Goal: Task Accomplishment & Management: Manage account settings

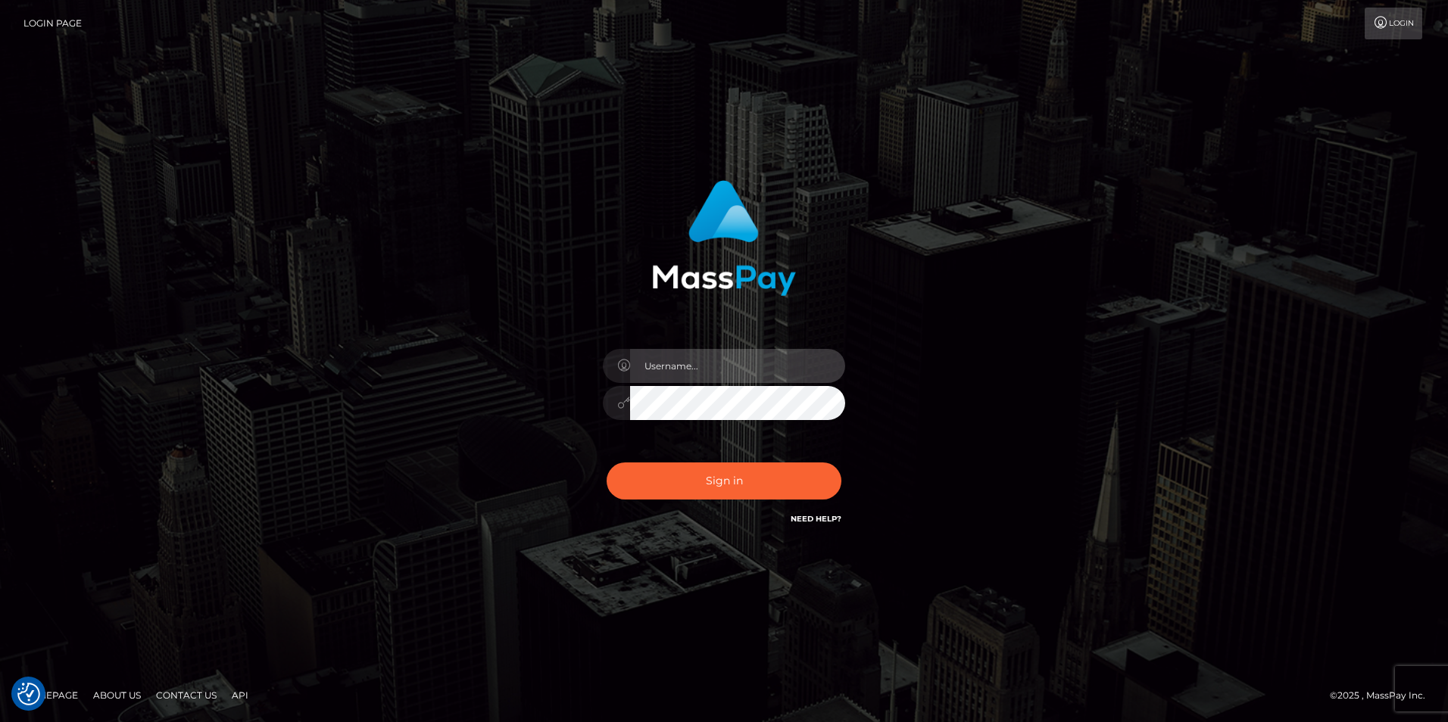
click at [707, 357] on input "text" at bounding box center [737, 366] width 215 height 34
type input "XeniaM"
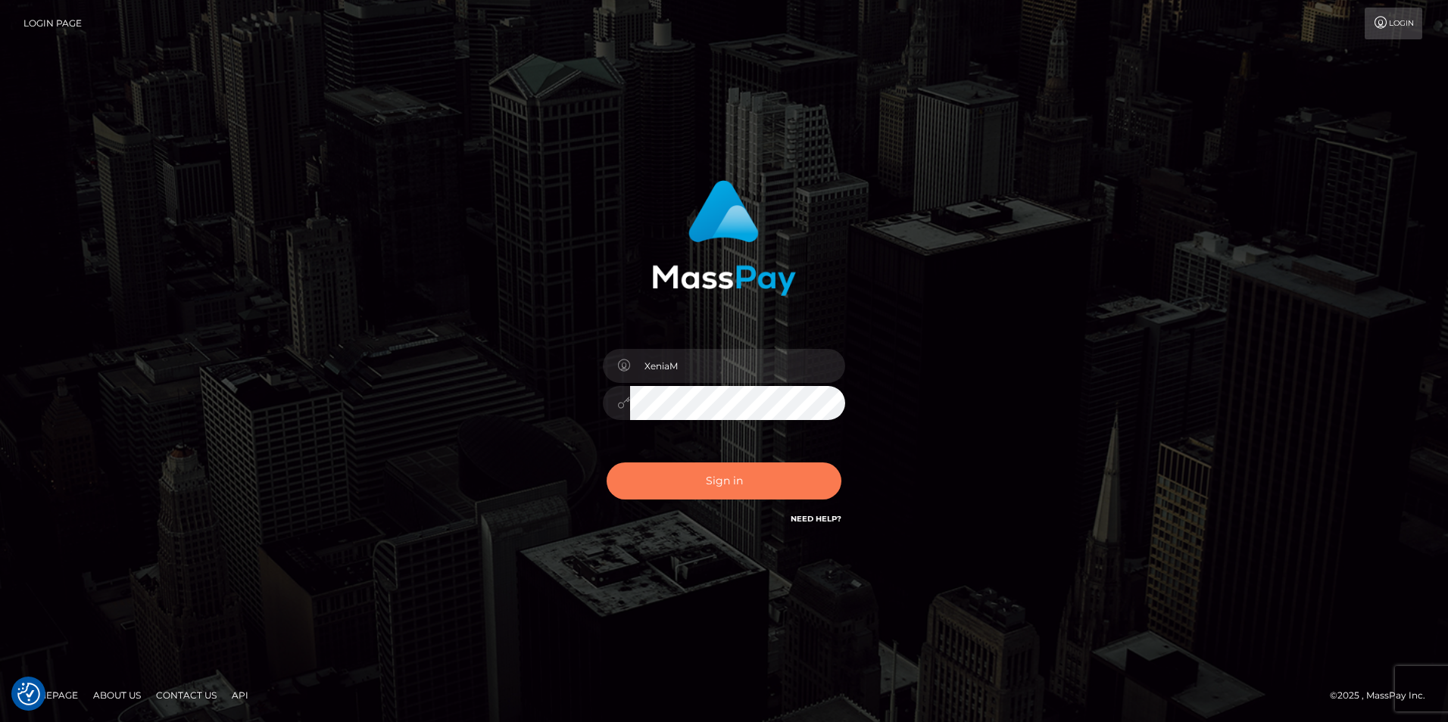
click at [686, 494] on button "Sign in" at bounding box center [724, 481] width 235 height 37
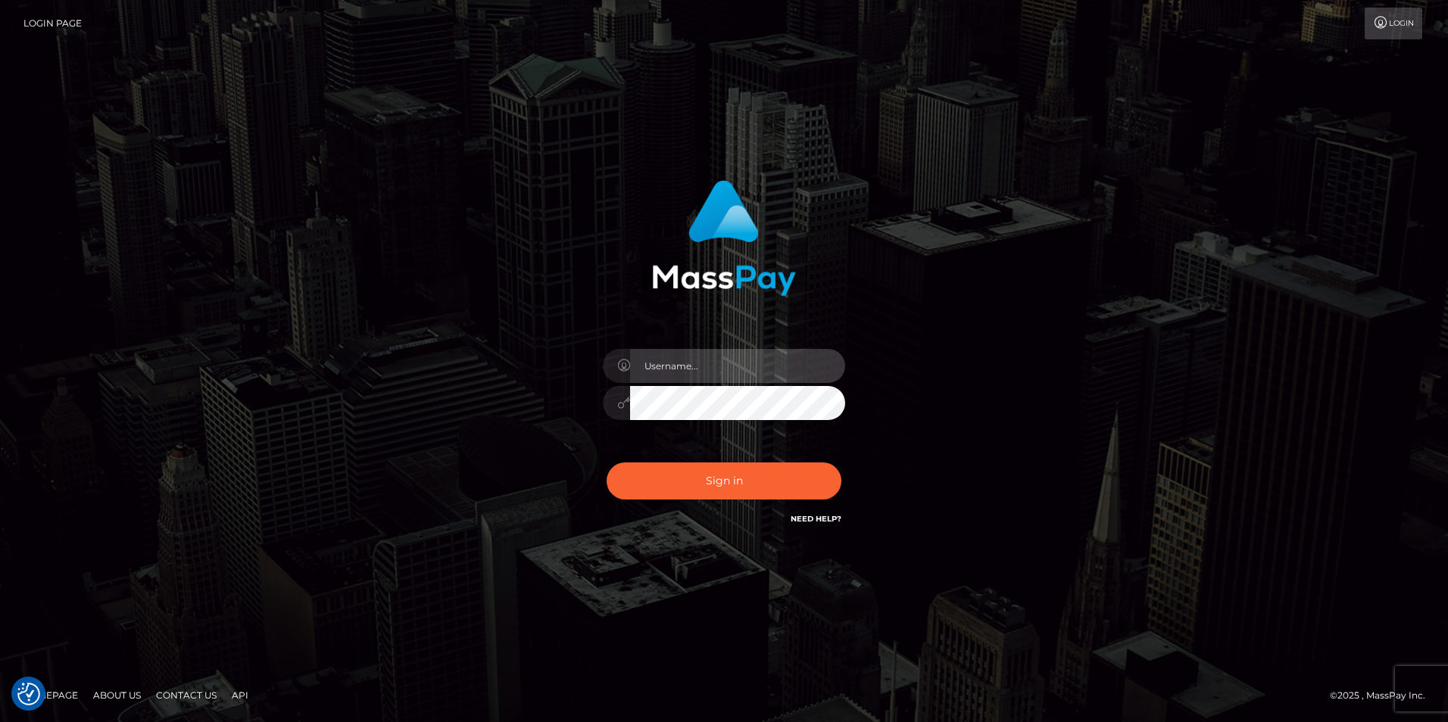
click at [684, 360] on input "text" at bounding box center [737, 366] width 215 height 34
type input "XeniaM"
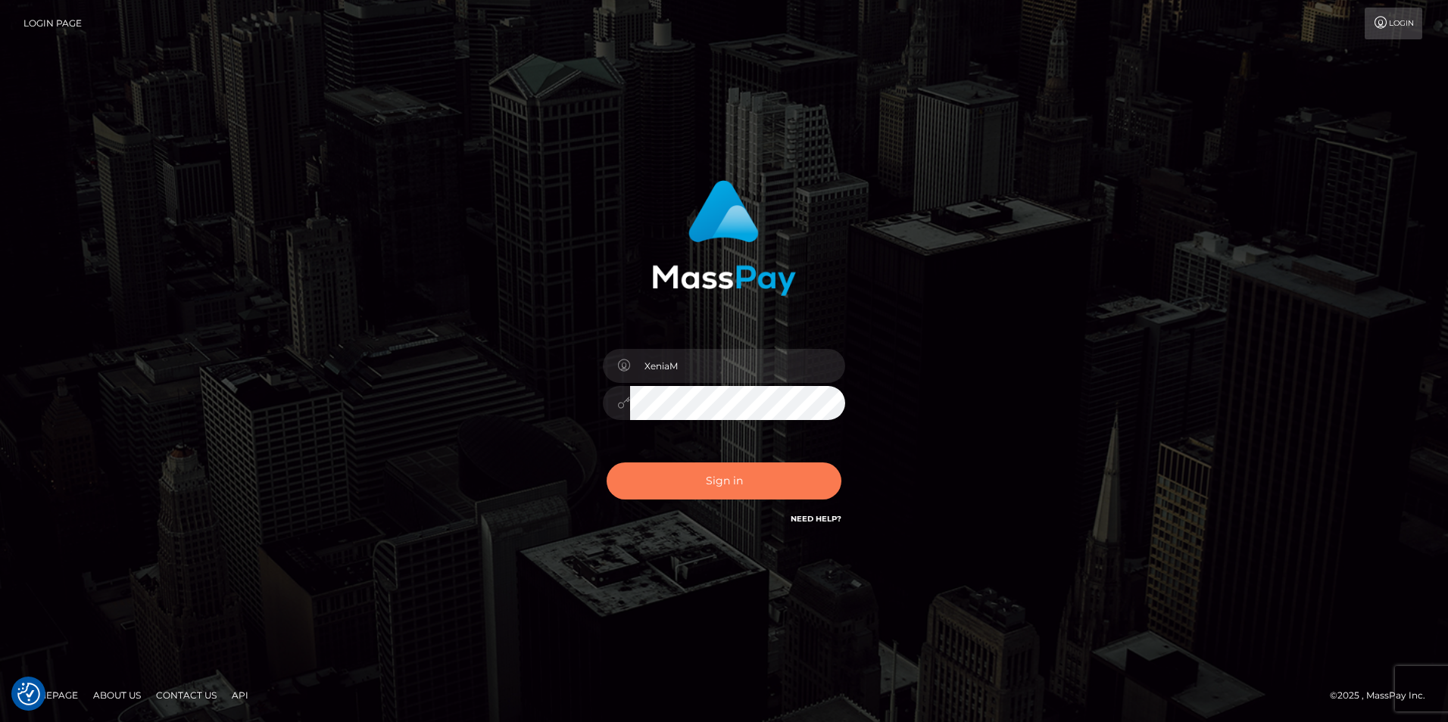
click at [794, 492] on button "Sign in" at bounding box center [724, 481] width 235 height 37
